Goal: Check status: Check status

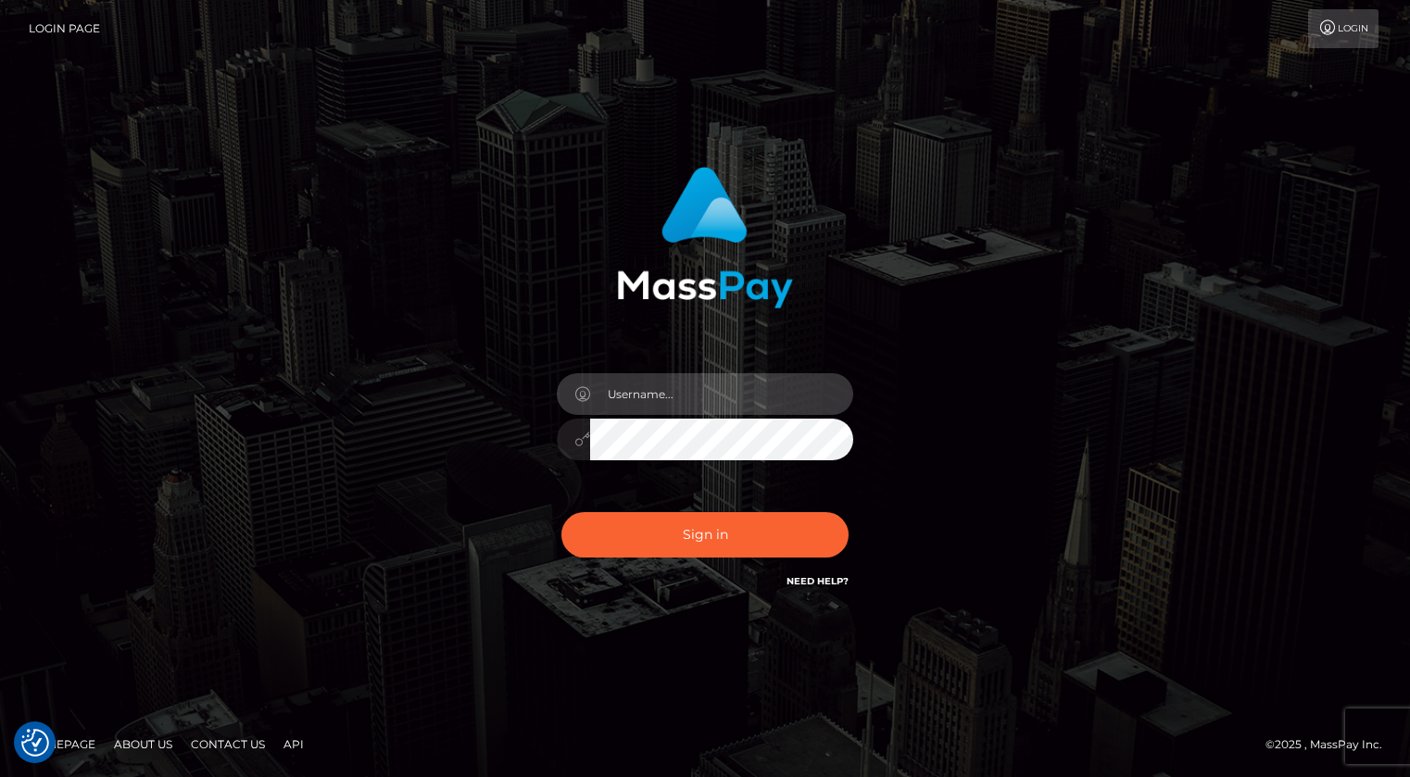
click at [639, 398] on input "text" at bounding box center [721, 394] width 263 height 42
type input "[PERSON_NAME].xcite"
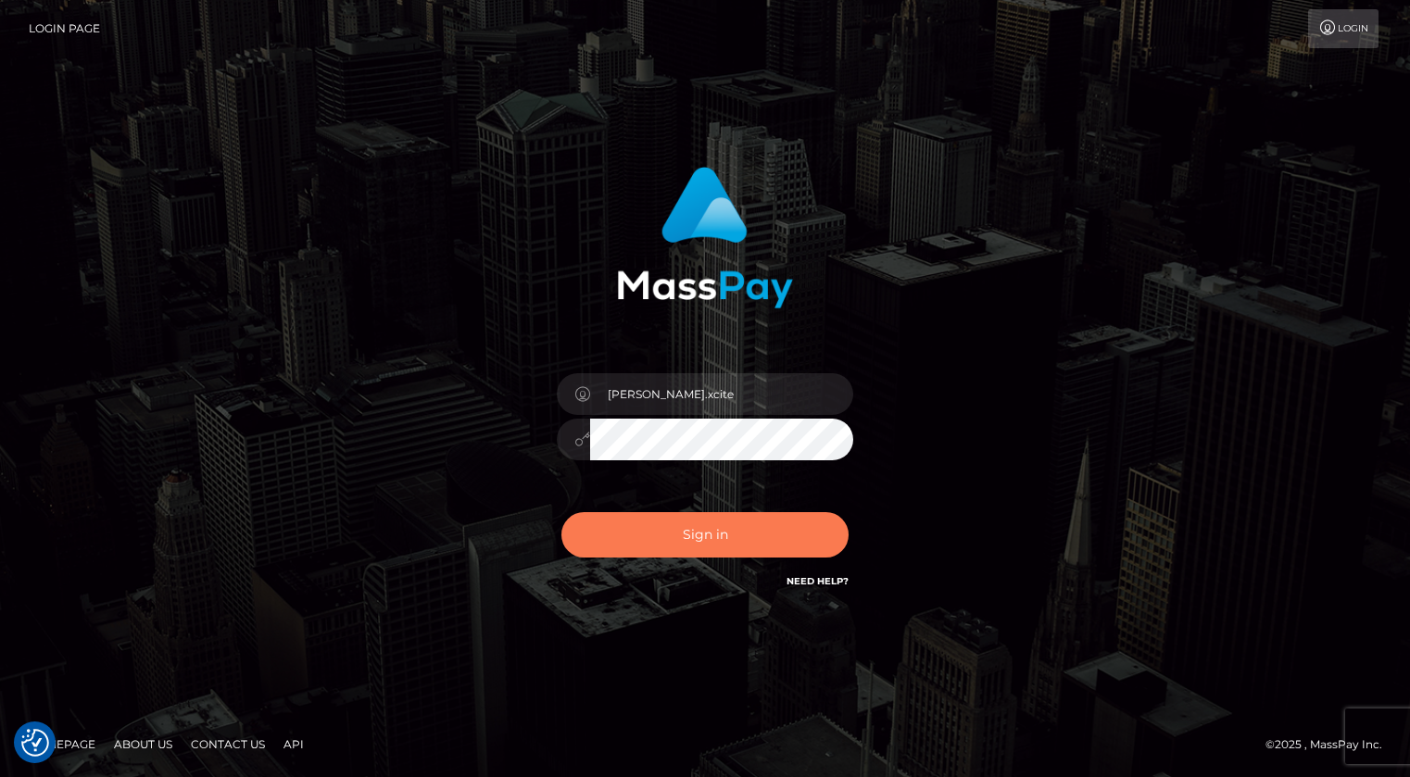
click at [713, 538] on button "Sign in" at bounding box center [704, 534] width 287 height 45
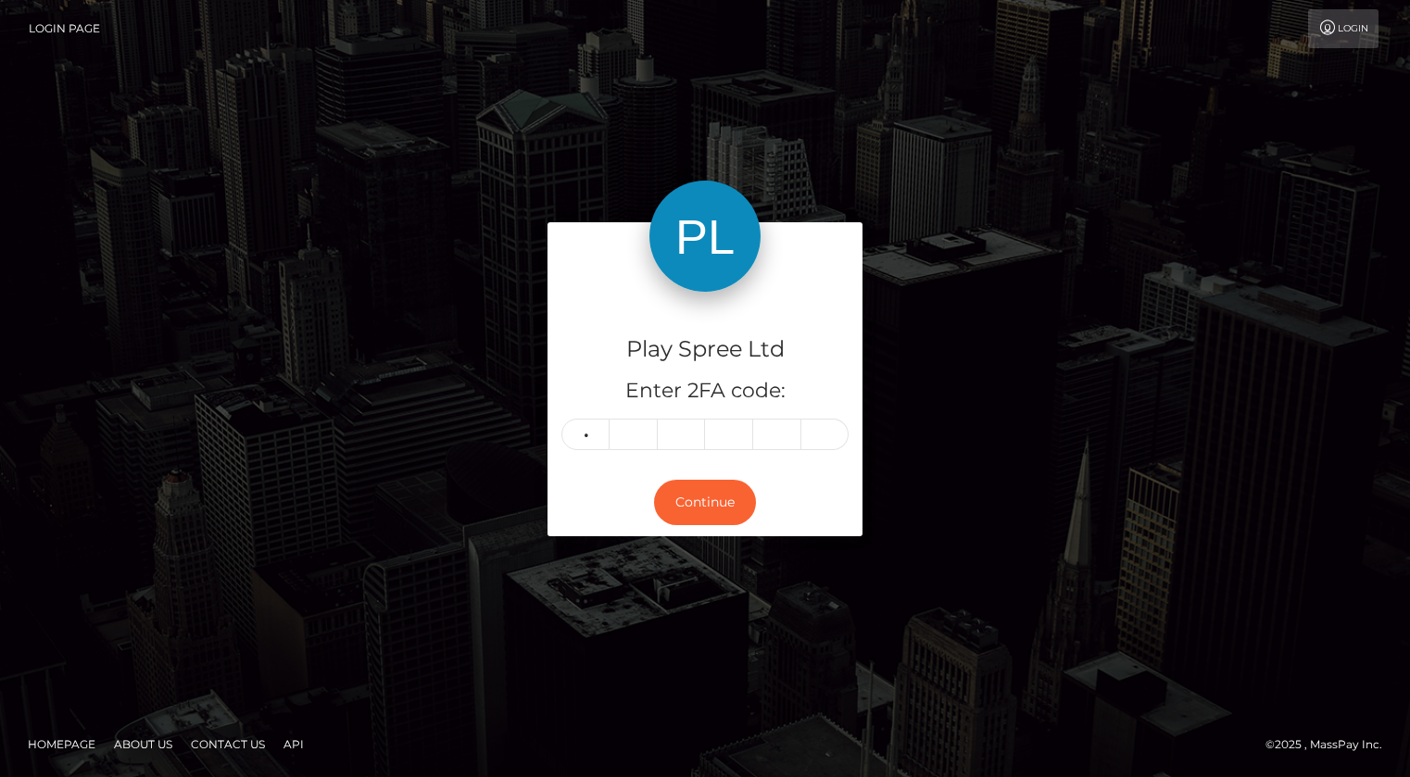
type input "3"
type input "5"
type input "8"
type input "1"
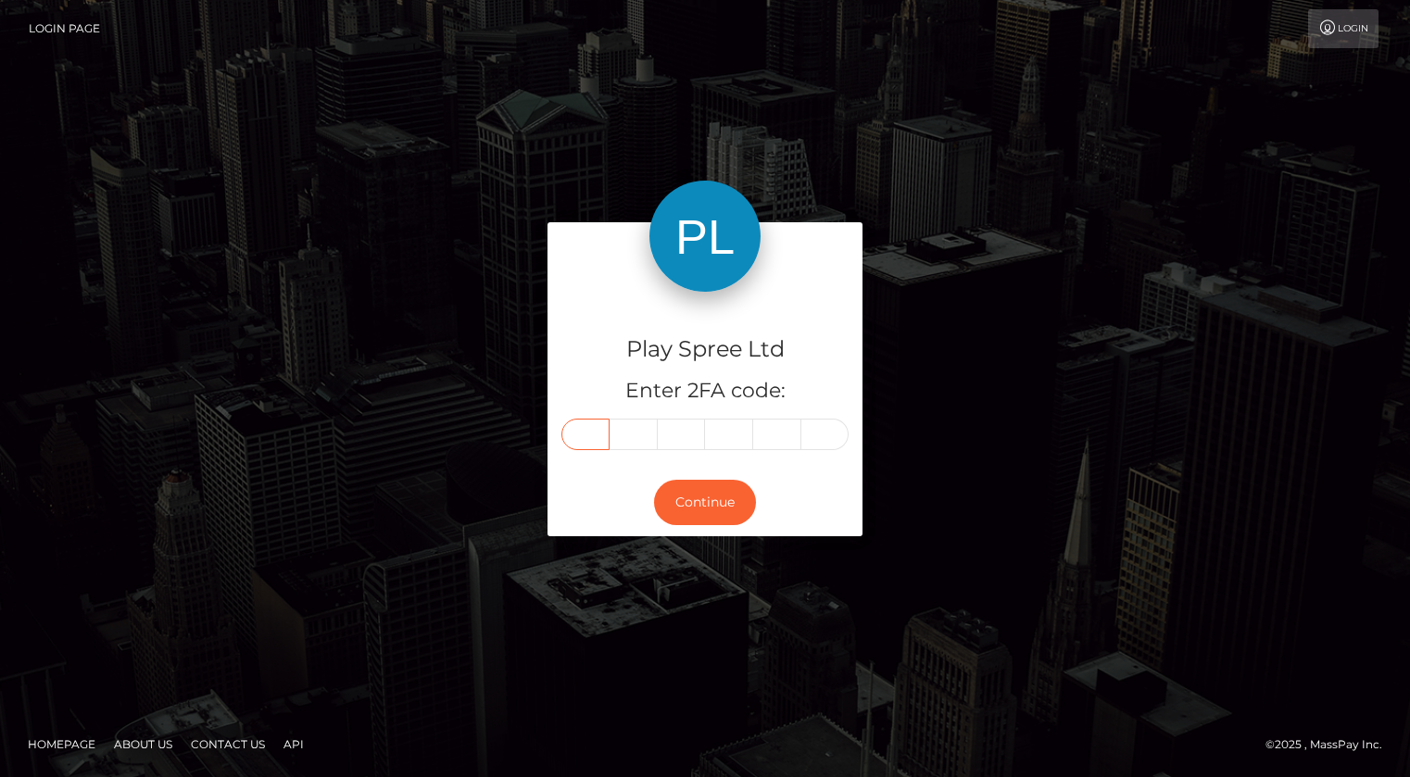
type input "3"
type input "5"
type input "8"
type input "1"
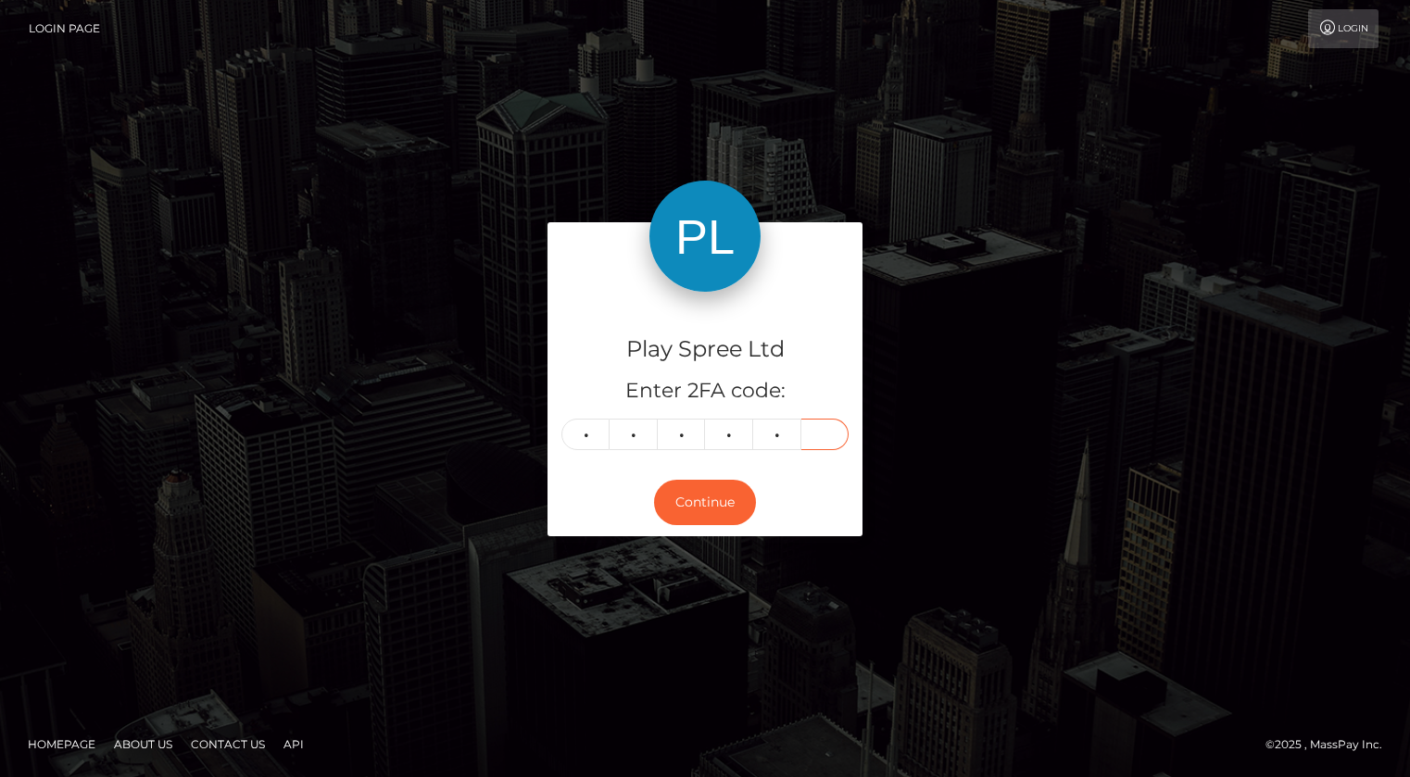
type input "1"
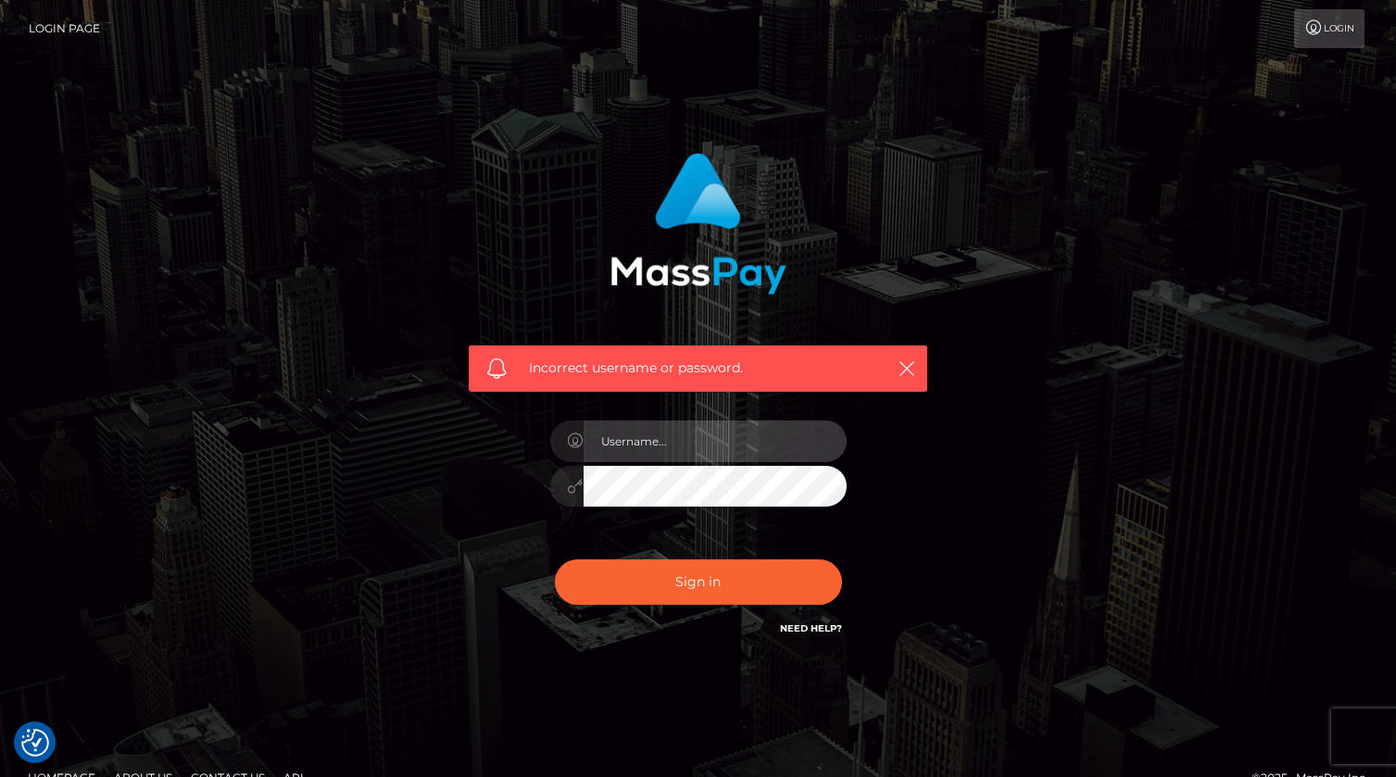
click at [715, 453] on input "text" at bounding box center [715, 442] width 263 height 42
type input "[PERSON_NAME].xcite"
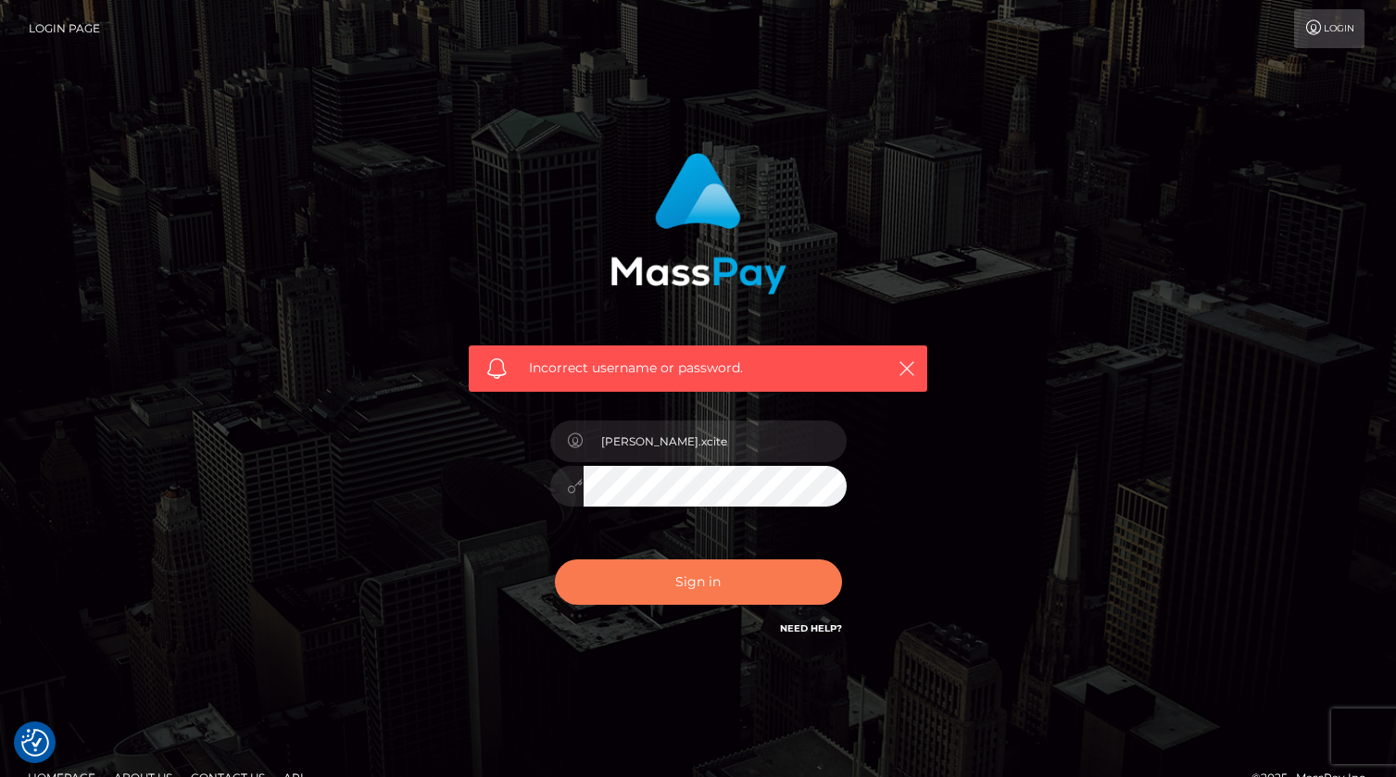
click at [755, 589] on button "Sign in" at bounding box center [698, 582] width 287 height 45
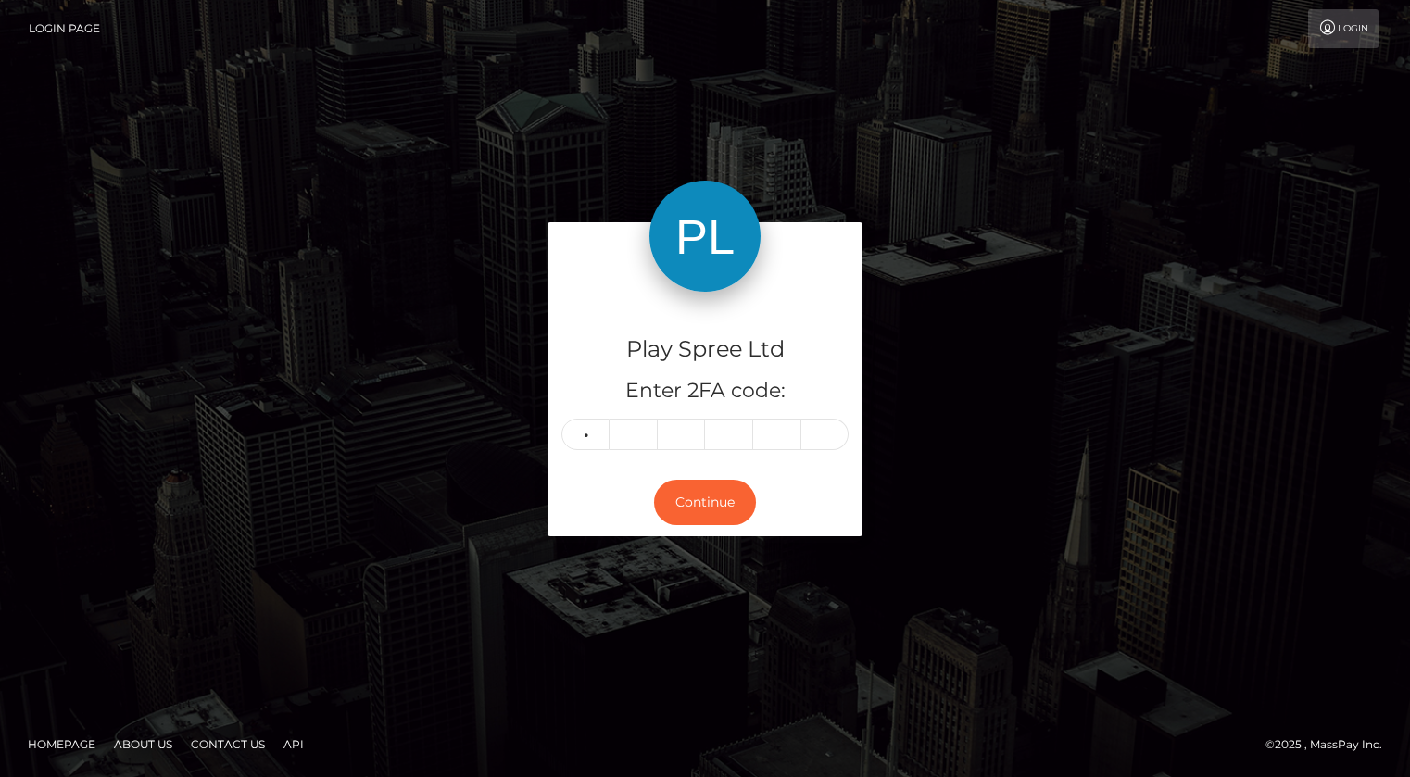
type input "7"
type input "0"
type input "3"
type input "7"
type input "1"
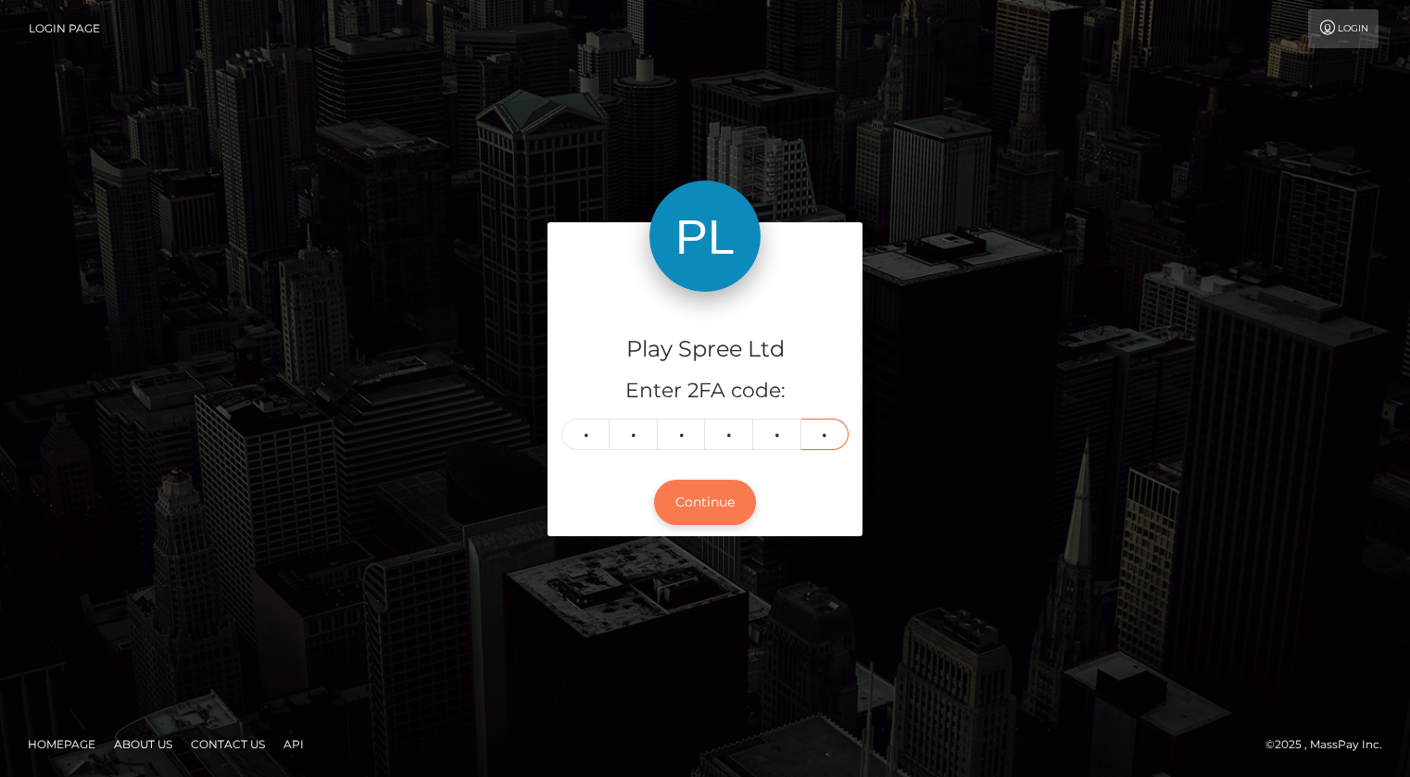
type input "6"
click at [696, 510] on button "Continue" at bounding box center [705, 502] width 102 height 45
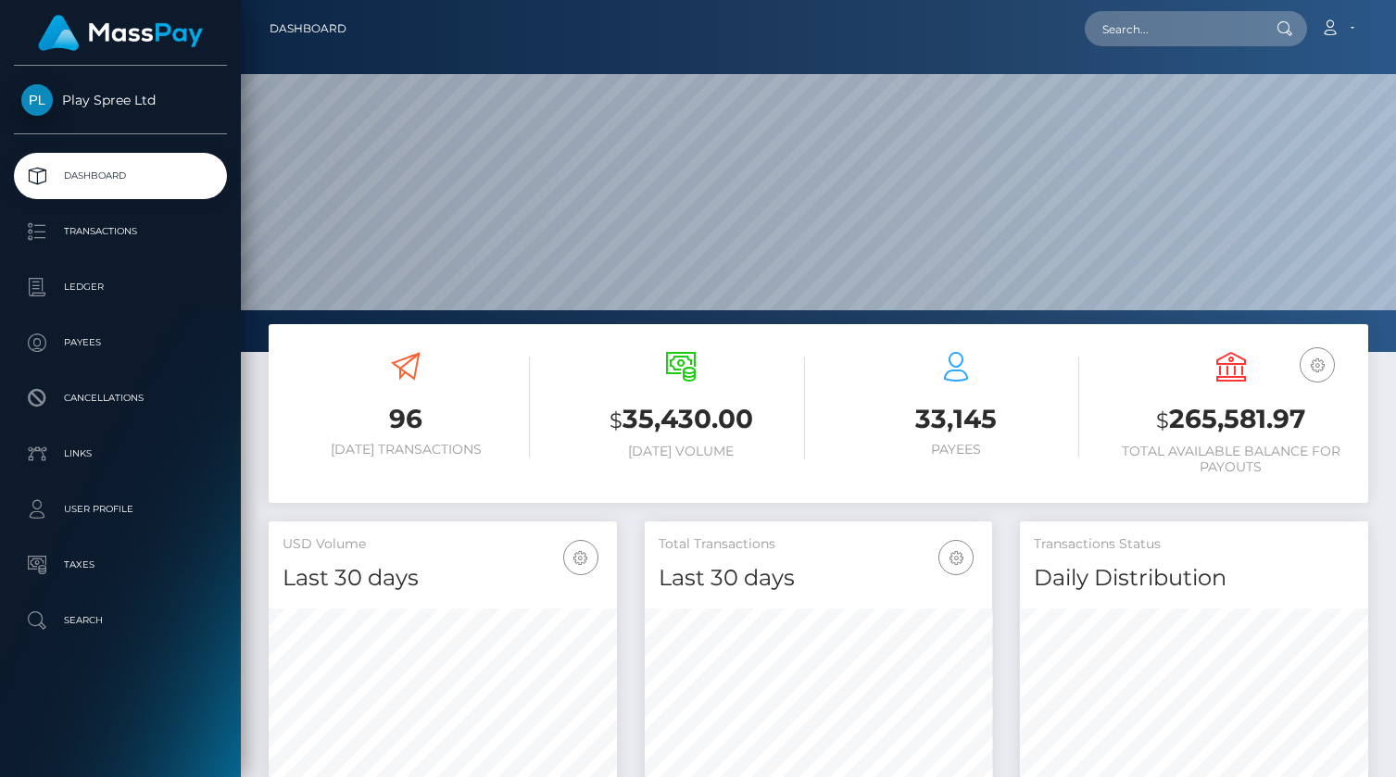
scroll to position [328, 348]
click at [1241, 425] on h3 "$ 265,581.97" at bounding box center [1230, 420] width 247 height 38
click at [1245, 431] on h3 "$ 265,581.97" at bounding box center [1230, 420] width 247 height 38
click at [1244, 431] on h3 "$ 265,581.97" at bounding box center [1230, 420] width 247 height 38
click at [1245, 427] on h3 "$ 265,581.97" at bounding box center [1230, 420] width 247 height 38
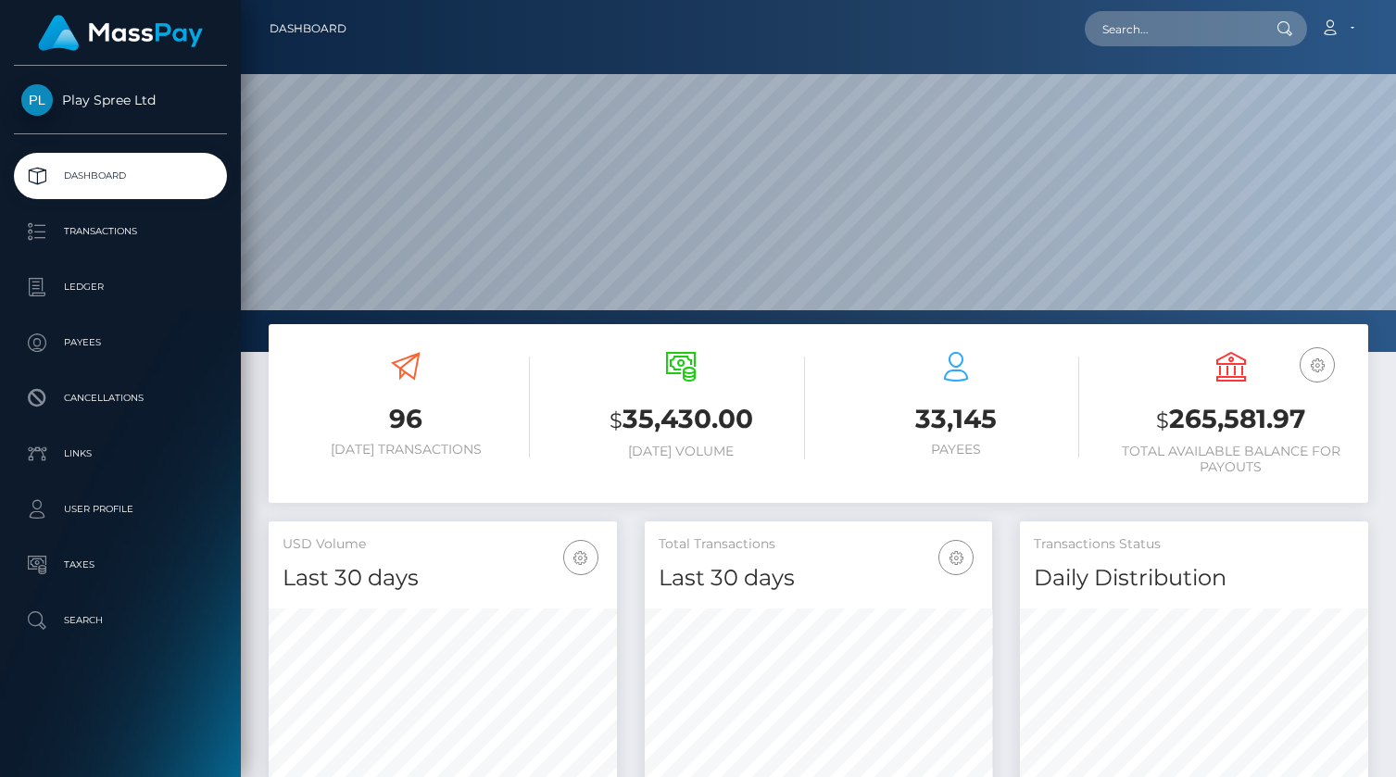
click at [1246, 427] on h3 "$ 265,581.97" at bounding box center [1230, 420] width 247 height 38
click at [1246, 425] on h3 "$ 265,581.97" at bounding box center [1230, 420] width 247 height 38
click at [1244, 423] on h3 "$ 265,581.97" at bounding box center [1230, 420] width 247 height 38
click at [1246, 421] on h3 "$ 265,581.97" at bounding box center [1230, 420] width 247 height 38
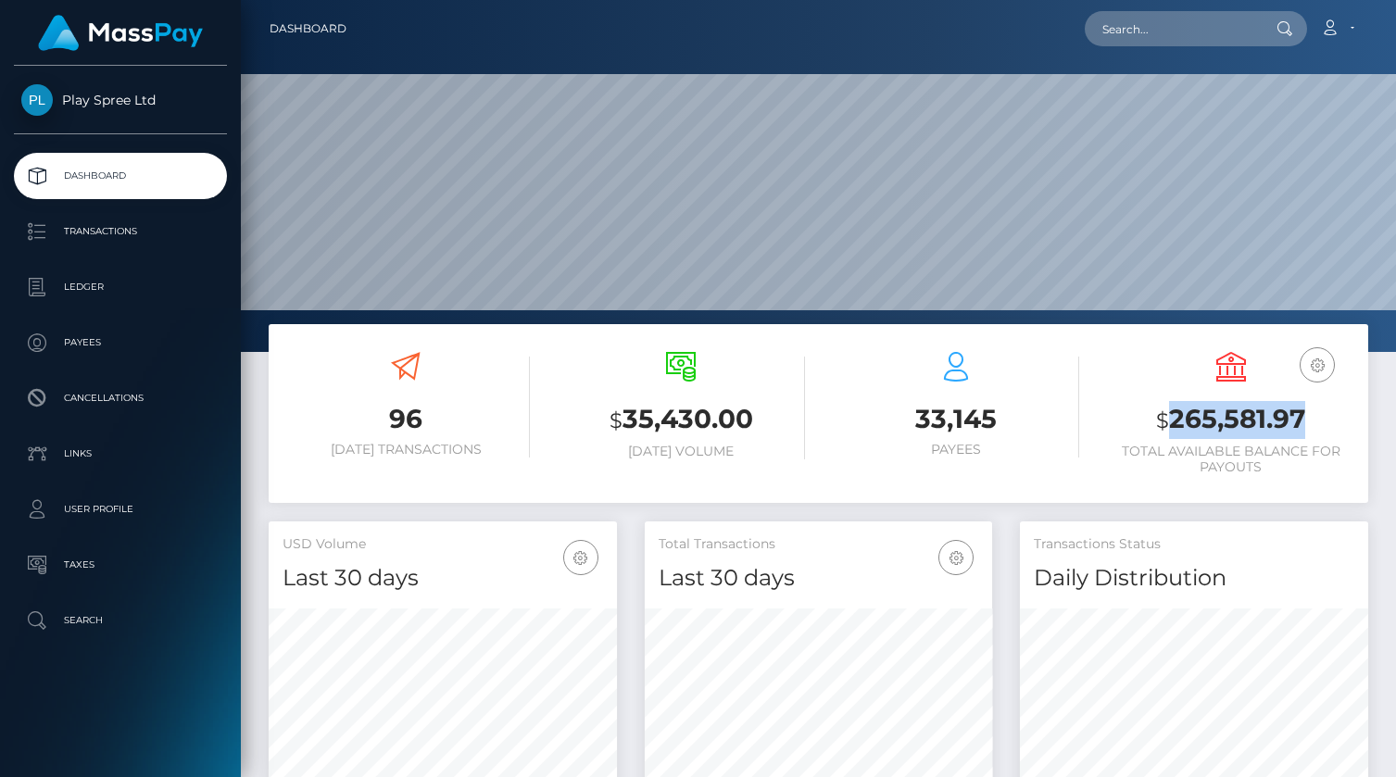
click at [1246, 421] on h3 "$ 265,581.97" at bounding box center [1230, 420] width 247 height 38
copy h3 "265,581.97"
